Goal: Task Accomplishment & Management: Use online tool/utility

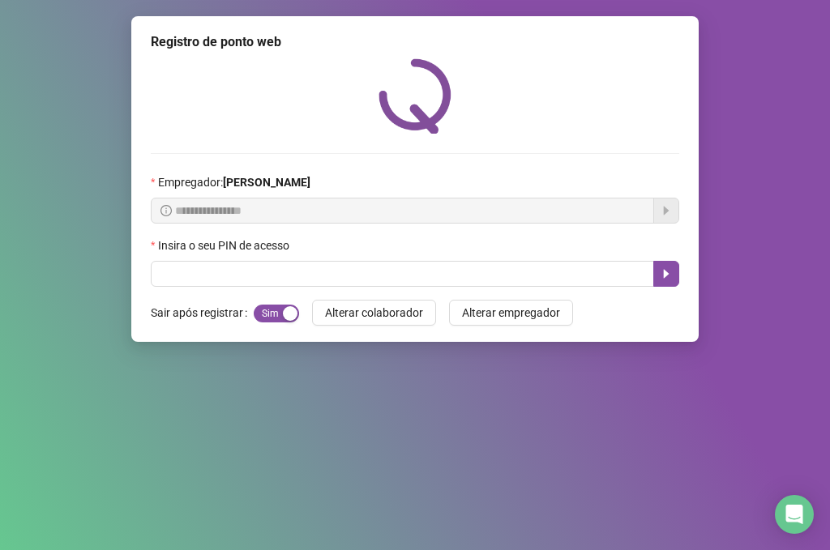
click at [230, 279] on input "text" at bounding box center [402, 274] width 503 height 26
type input "*****"
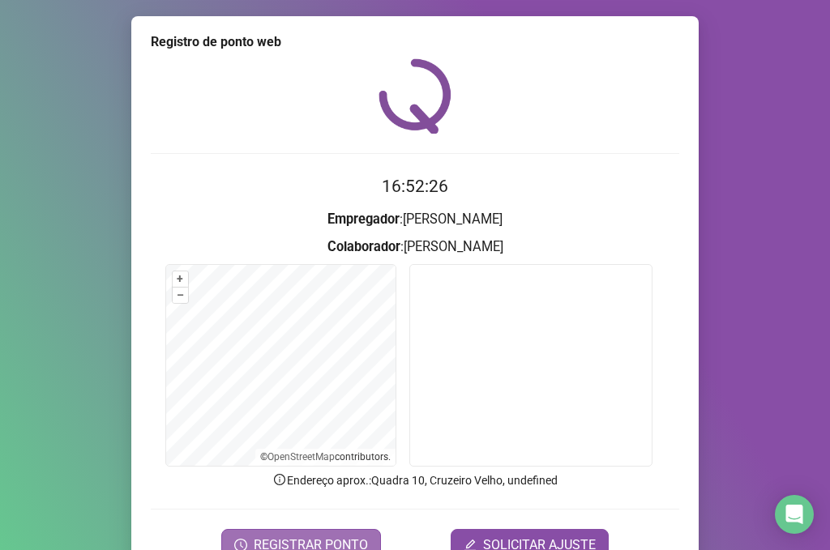
click at [308, 538] on span "REGISTRAR PONTO" at bounding box center [311, 545] width 114 height 19
click at [308, 538] on body "Página inicial Registrar ponto Espelho de ponto Meus registros Minhas solicitaç…" at bounding box center [415, 275] width 830 height 550
click at [308, 538] on div "Registro de ponto web Registrando ponto web, aguarde... Colaborador : [PERSON_N…" at bounding box center [415, 275] width 830 height 550
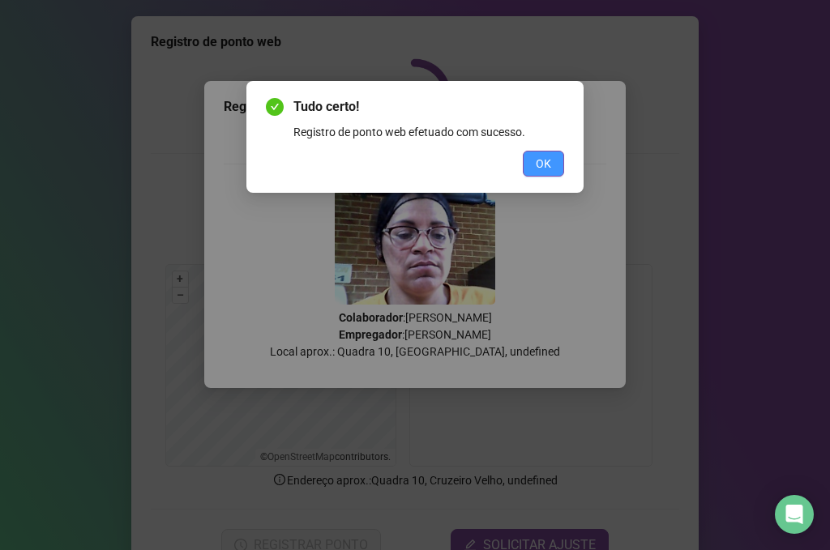
click at [549, 152] on button "OK" at bounding box center [543, 164] width 41 height 26
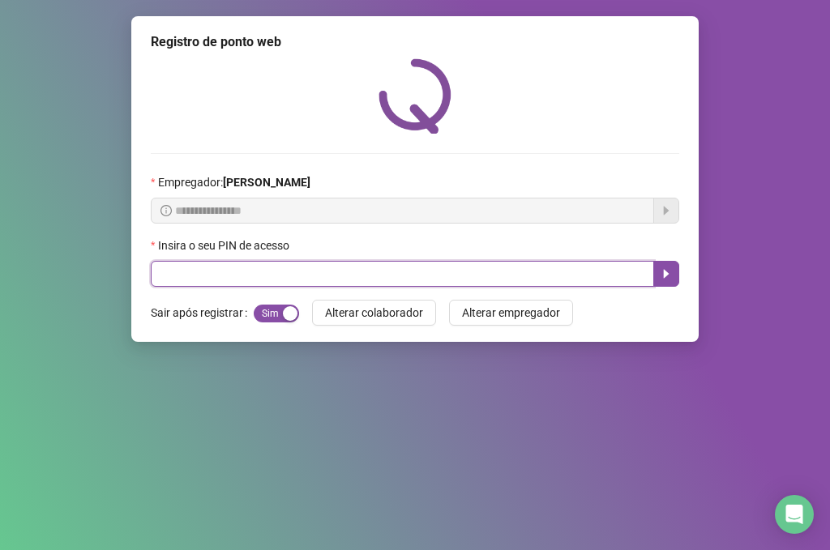
click at [223, 280] on input "text" at bounding box center [402, 274] width 503 height 26
click at [228, 275] on input "text" at bounding box center [402, 274] width 503 height 26
type input "*****"
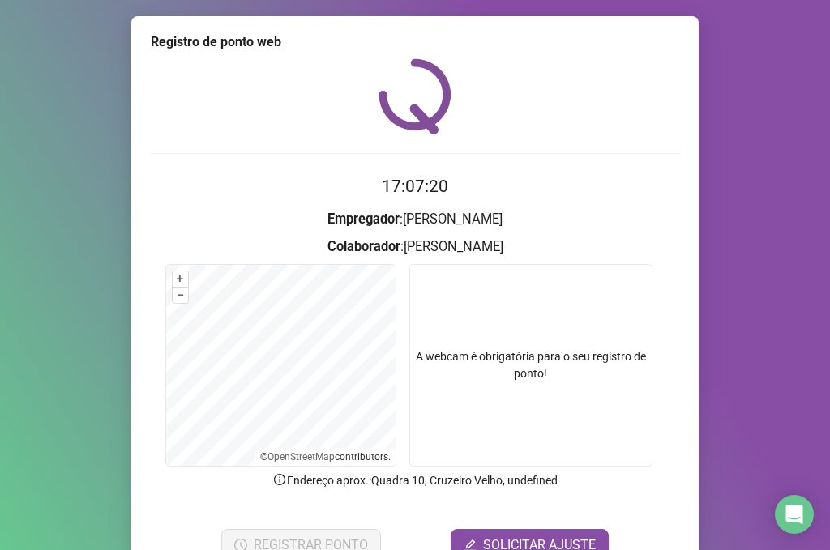
scroll to position [83, 0]
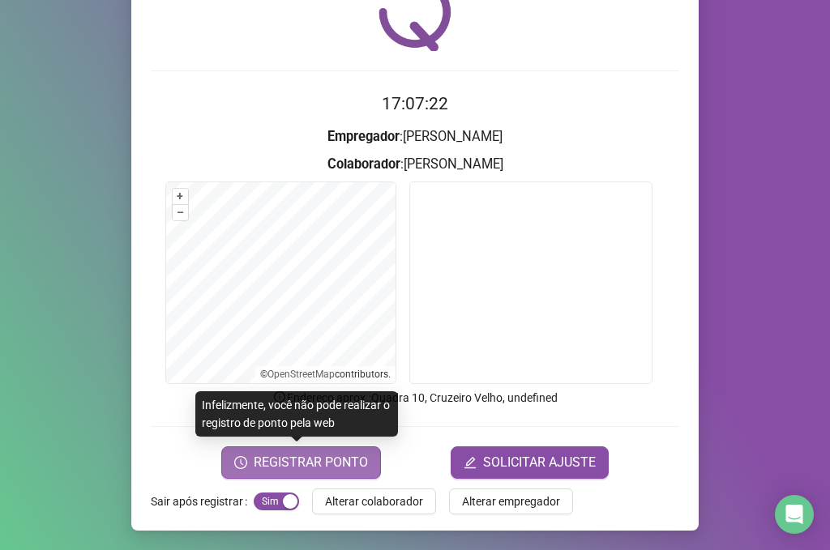
click at [280, 470] on span "REGISTRAR PONTO" at bounding box center [311, 462] width 114 height 19
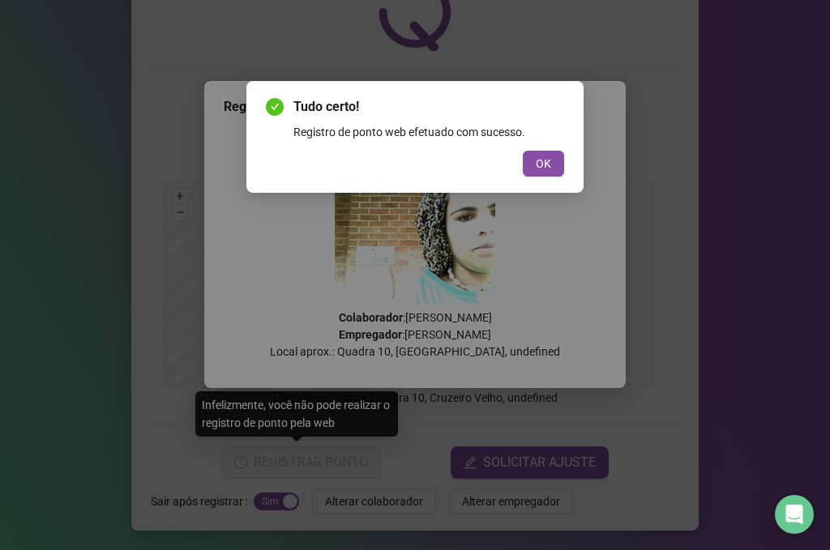
drag, startPoint x: 541, startPoint y: 169, endPoint x: 568, endPoint y: 99, distance: 75.4
click at [542, 169] on span "OK" at bounding box center [543, 164] width 15 height 18
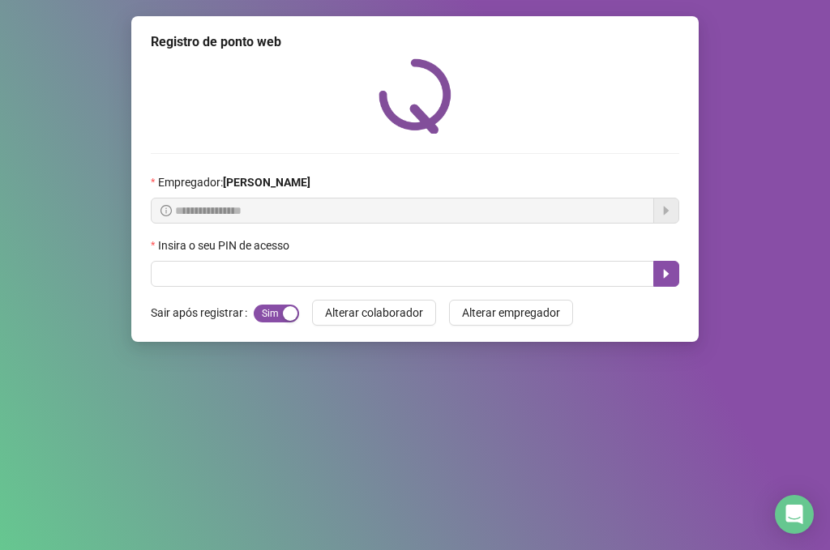
scroll to position [0, 0]
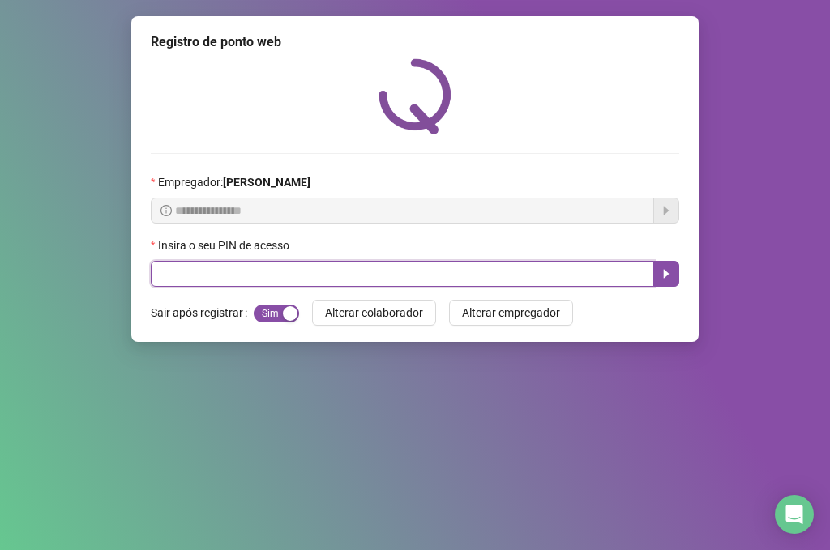
click at [246, 271] on input "text" at bounding box center [402, 274] width 503 height 26
type input "*****"
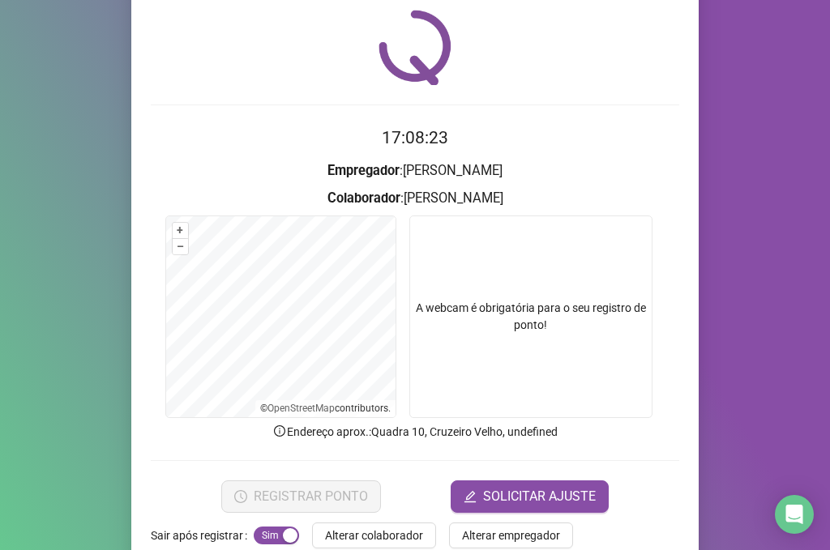
scroll to position [83, 0]
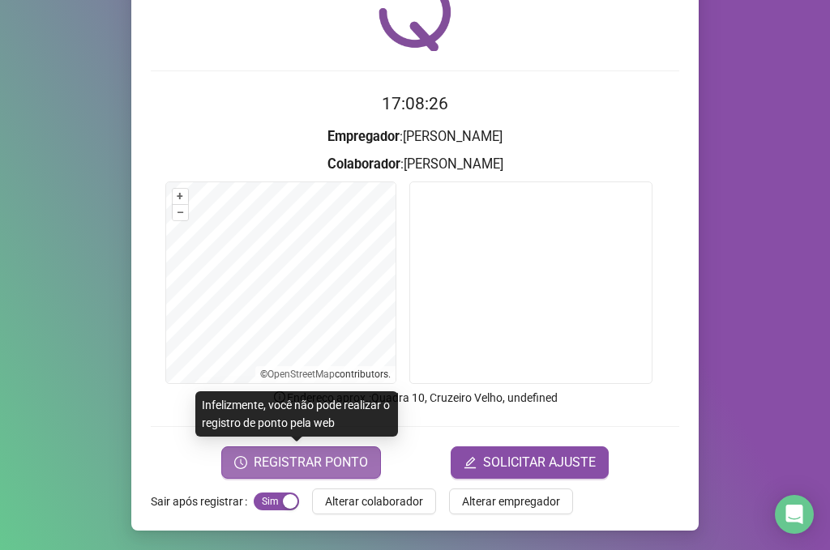
click at [317, 474] on button "REGISTRAR PONTO" at bounding box center [301, 463] width 160 height 32
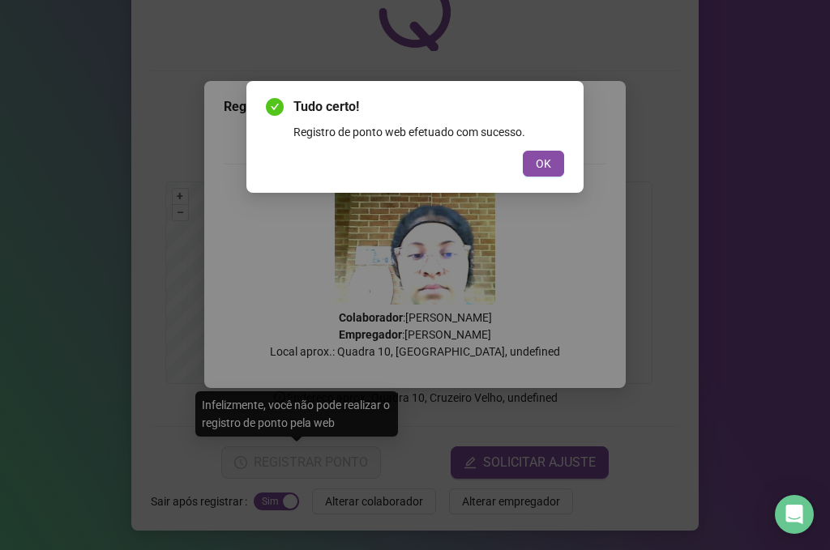
drag, startPoint x: 534, startPoint y: 161, endPoint x: 557, endPoint y: 15, distance: 146.9
click at [537, 159] on button "OK" at bounding box center [543, 164] width 41 height 26
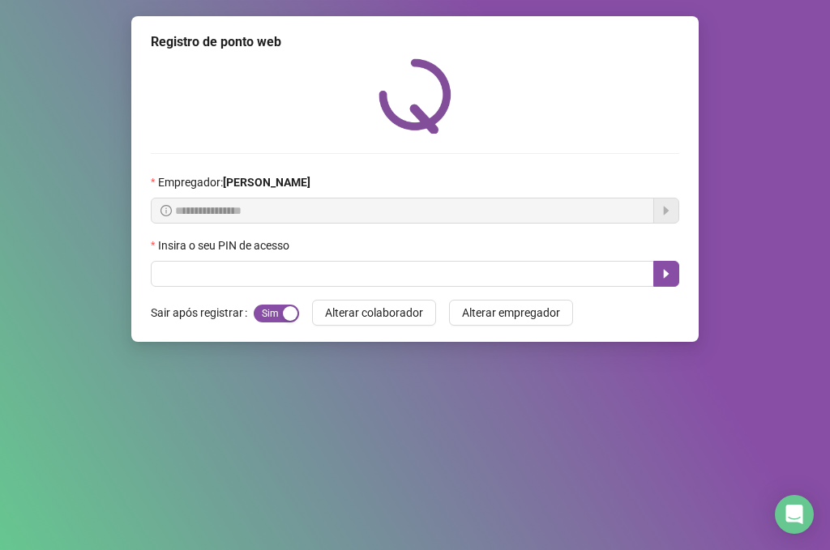
scroll to position [0, 0]
